Goal: Transaction & Acquisition: Purchase product/service

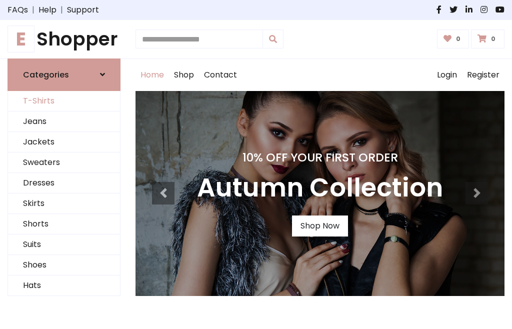
click at [64, 101] on link "T-Shirts" at bounding box center [64, 101] width 112 height 21
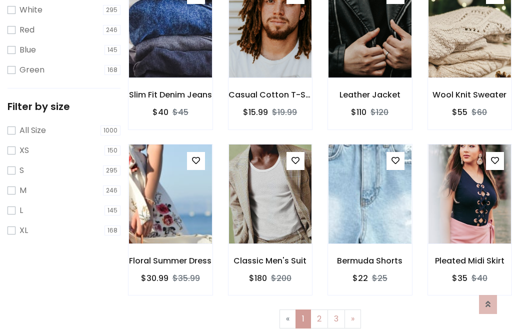
scroll to position [18, 0]
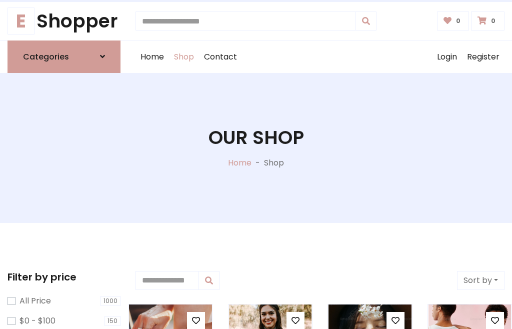
click at [256, 148] on h1 "Our Shop" at bounding box center [257, 138] width 96 height 23
click at [320, 57] on div "Home Shop Contact Log out Login Register" at bounding box center [320, 57] width 369 height 32
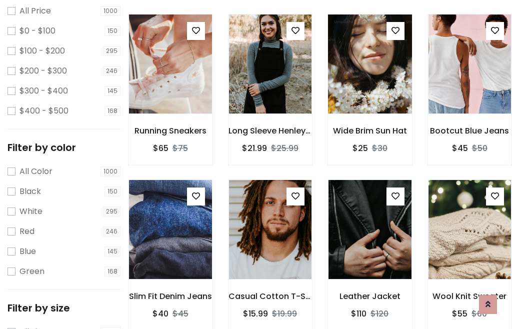
click at [370, 82] on img at bounding box center [370, 64] width 100 height 240
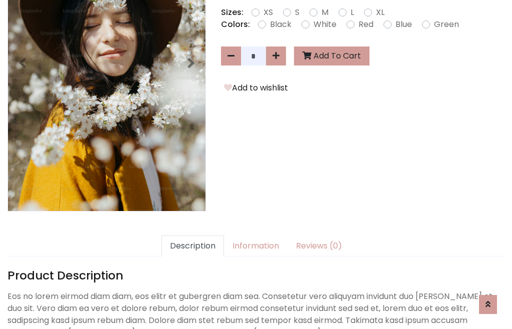
scroll to position [245, 0]
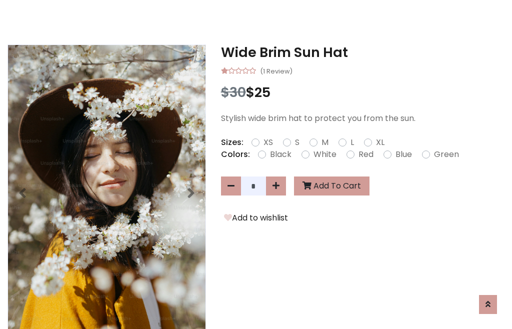
click at [363, 52] on h3 "Wide Brim Sun Hat" at bounding box center [363, 53] width 284 height 16
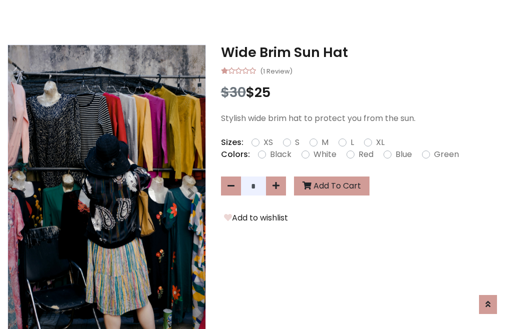
click at [363, 52] on h3 "Wide Brim Sun Hat" at bounding box center [363, 53] width 284 height 16
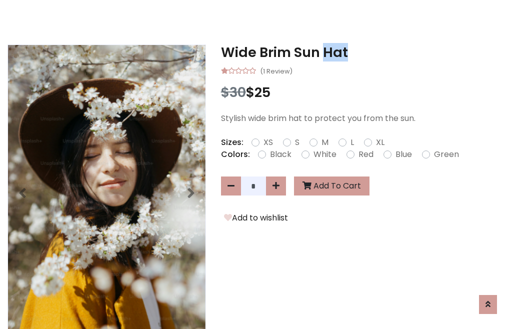
click at [363, 52] on h3 "Wide Brim Sun Hat" at bounding box center [363, 53] width 284 height 16
